Goal: Information Seeking & Learning: Find specific fact

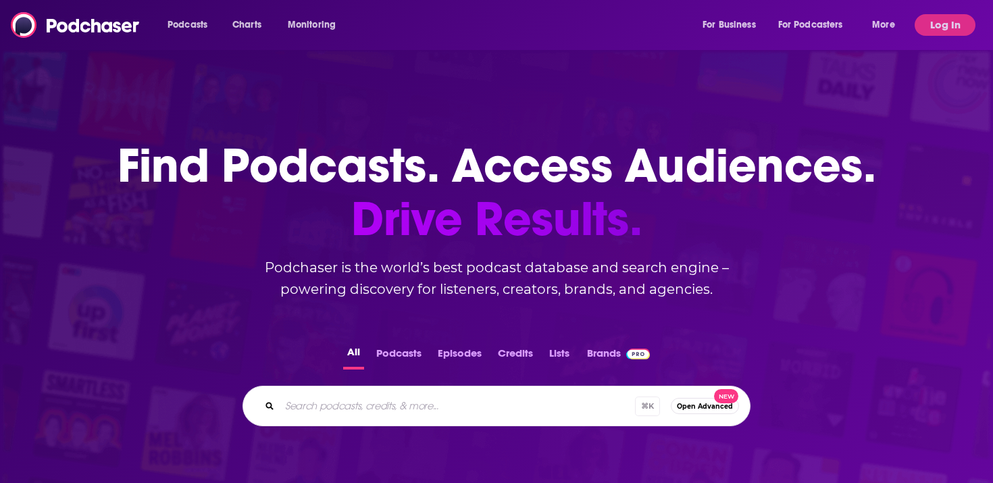
scroll to position [469, 0]
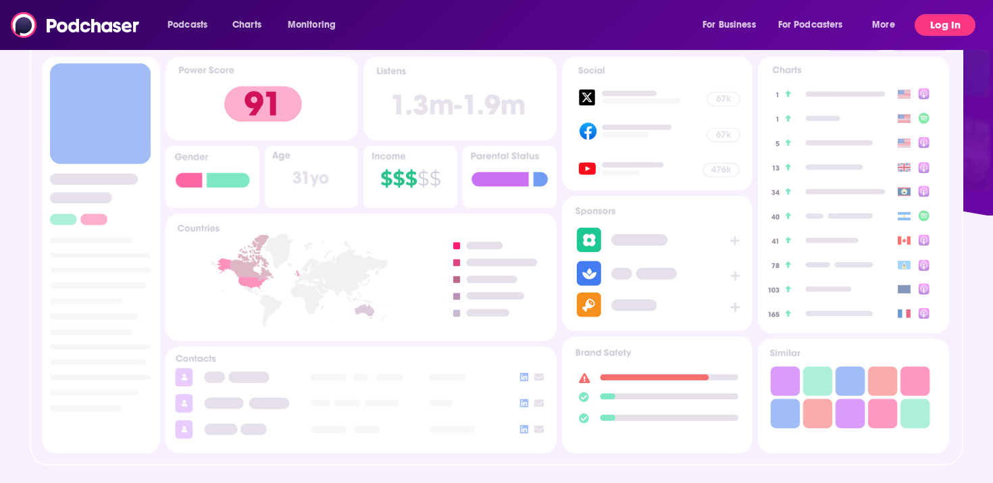
click at [929, 32] on button "Log In" at bounding box center [945, 25] width 61 height 22
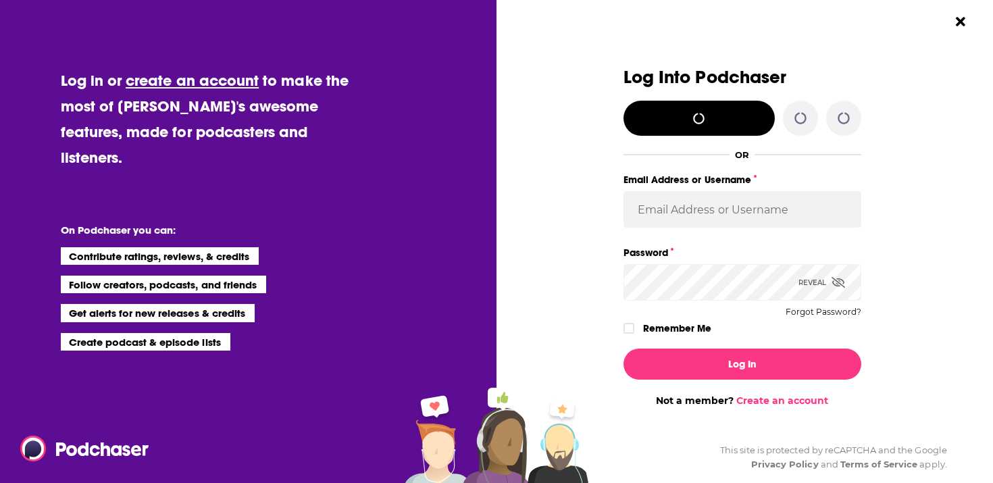
scroll to position [0, 0]
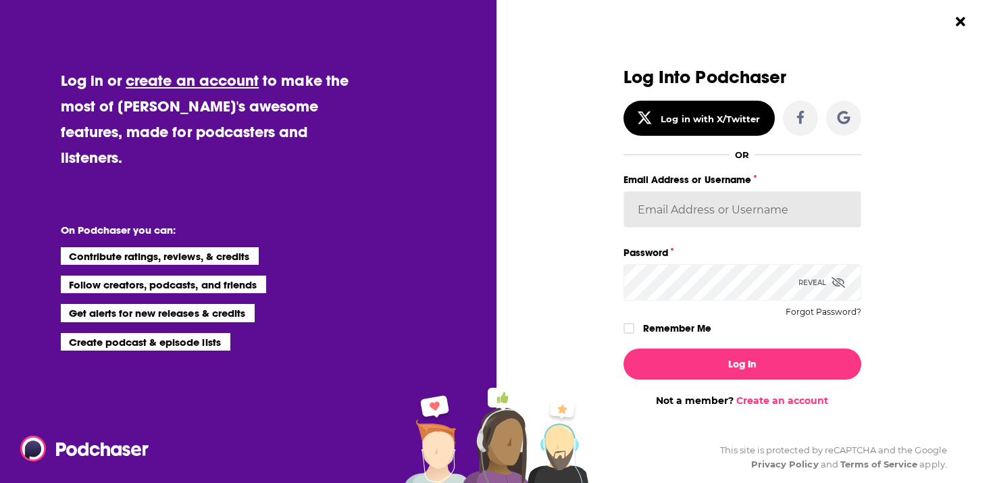
type input "autumncomm"
click at [744, 216] on input "autumncomm" at bounding box center [742, 209] width 238 height 36
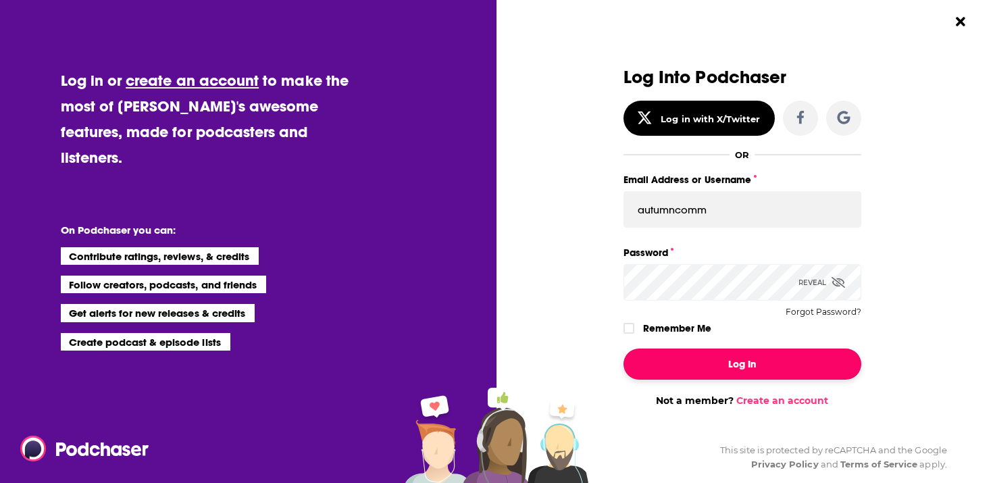
click at [702, 353] on button "Log In" at bounding box center [742, 364] width 238 height 31
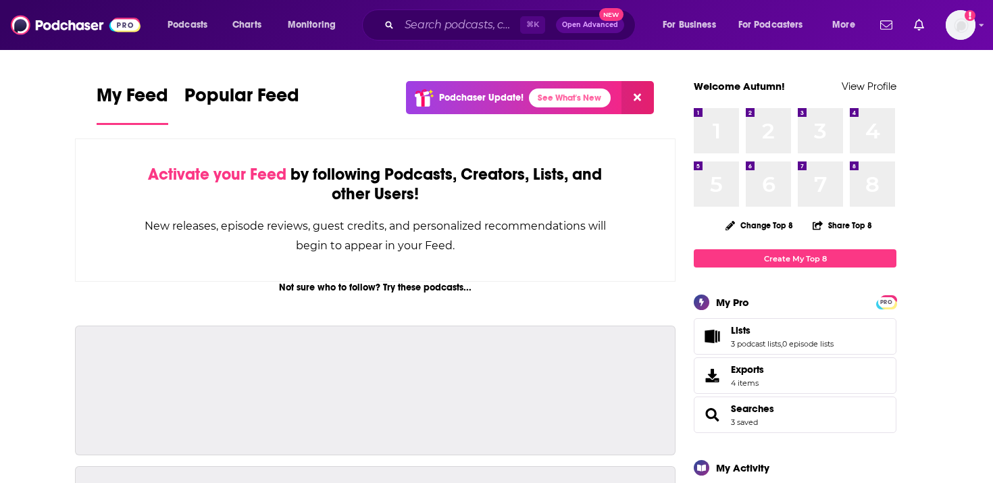
scroll to position [469, 0]
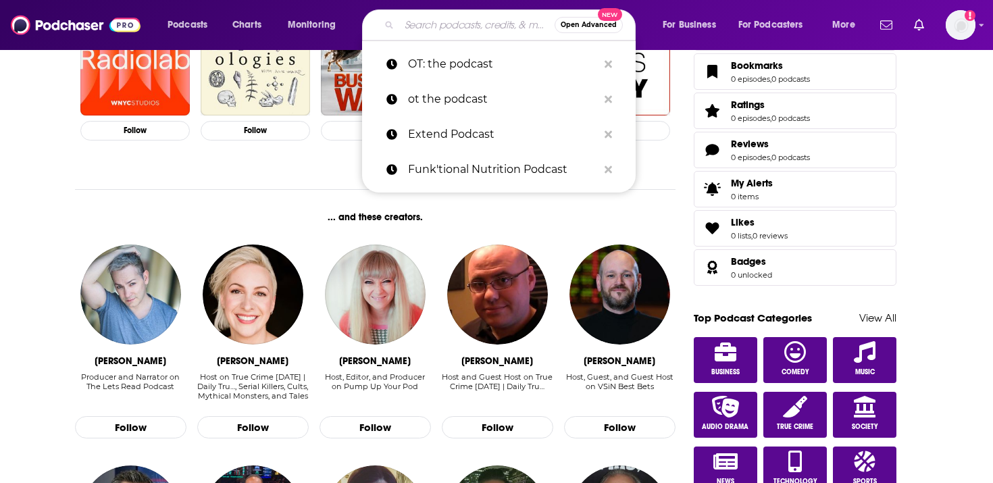
click at [470, 28] on input "Search podcasts, credits, & more..." at bounding box center [476, 25] width 155 height 22
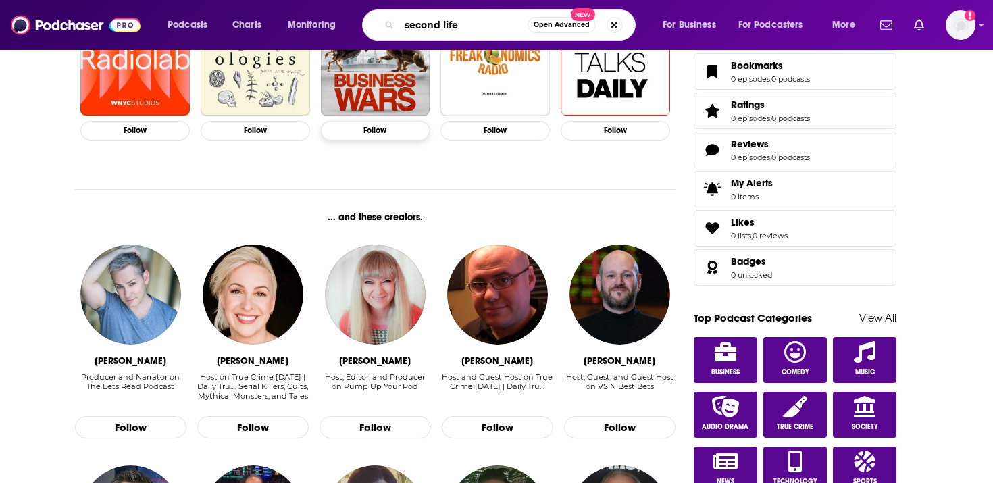
type input "second life"
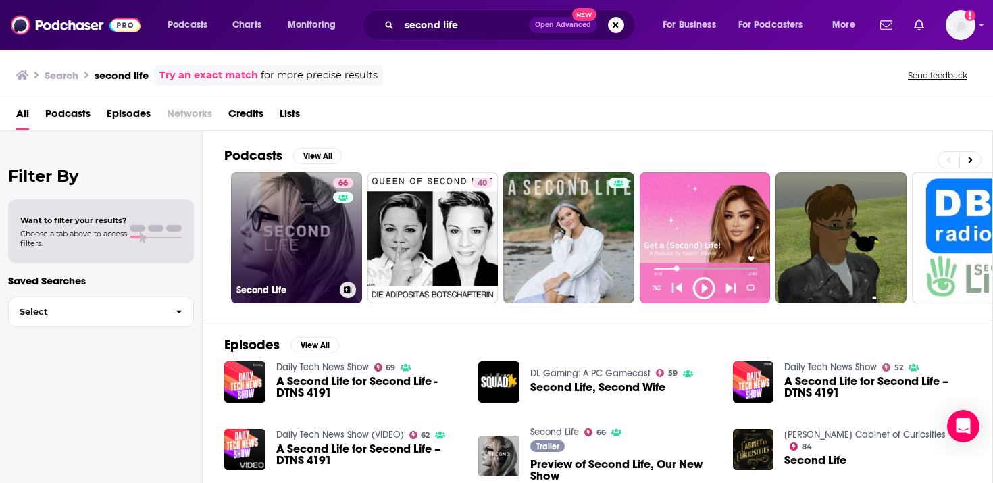
click at [328, 253] on link "66 Second Life" at bounding box center [296, 237] width 131 height 131
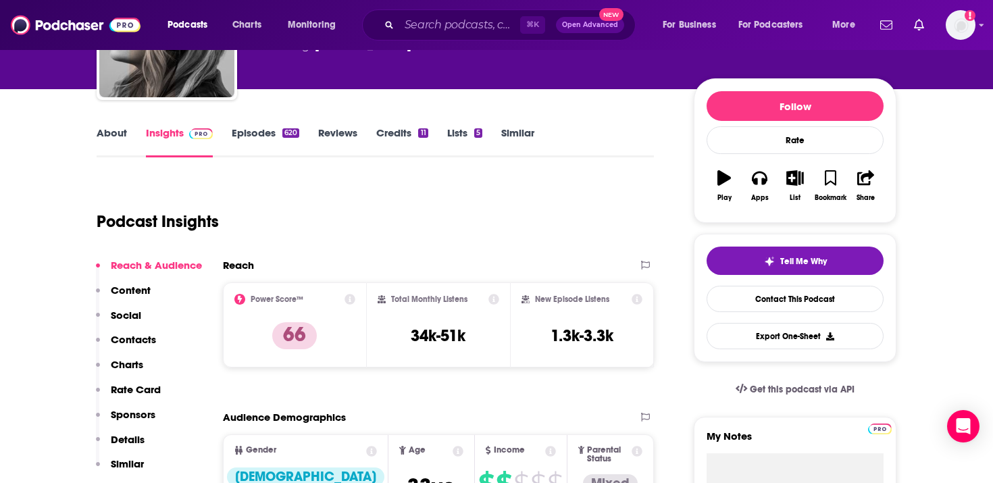
scroll to position [134, 0]
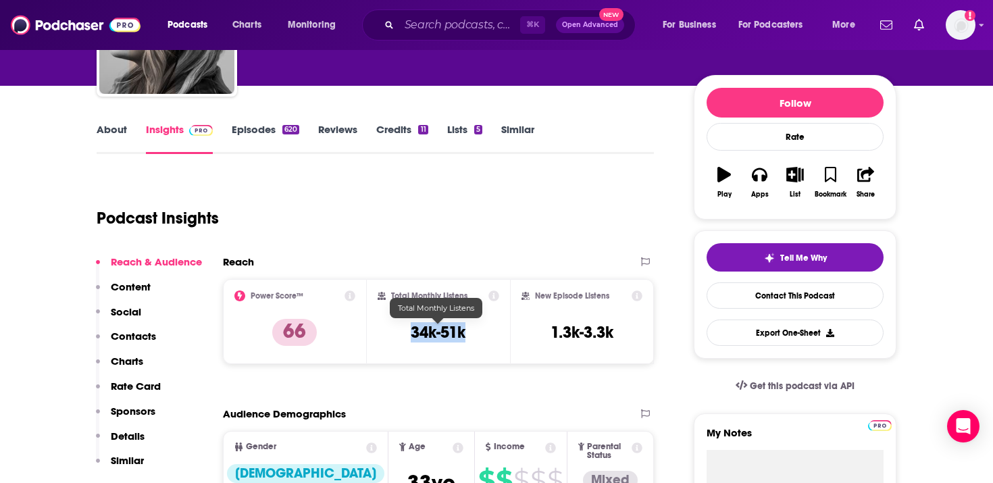
drag, startPoint x: 401, startPoint y: 334, endPoint x: 465, endPoint y: 332, distance: 64.2
click at [466, 332] on div "Total Monthly Listens 34k-51k" at bounding box center [439, 321] width 122 height 62
copy h3 "34k-51k"
